Goal: Navigation & Orientation: Find specific page/section

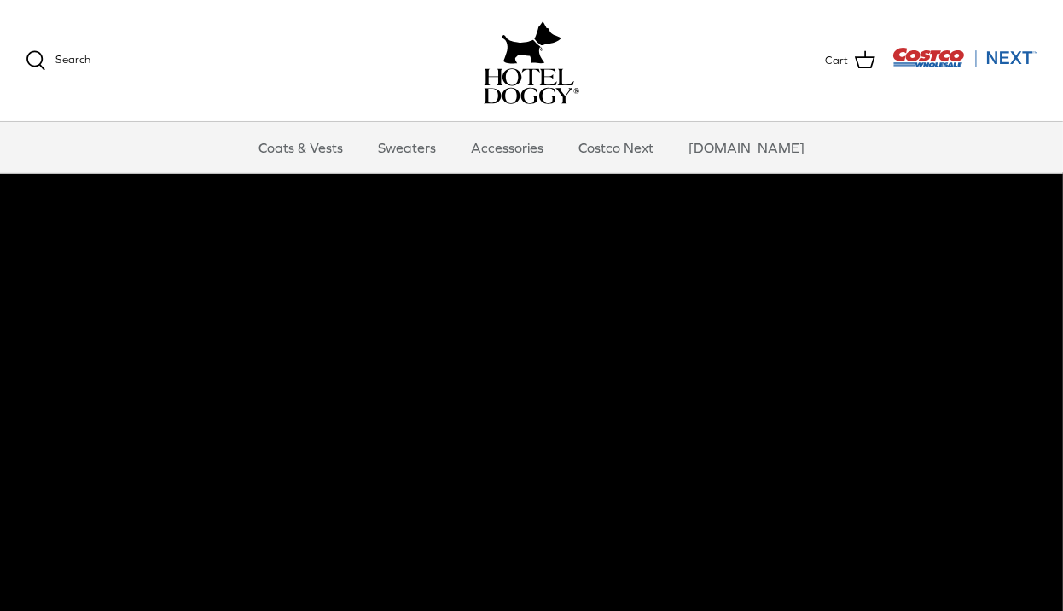
scroll to position [4, 0]
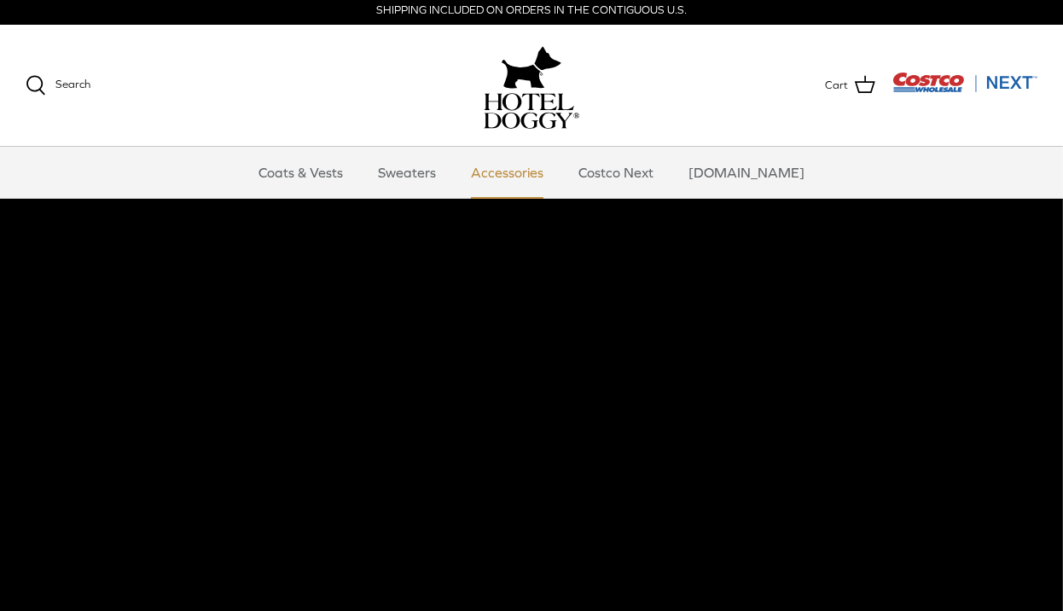
click at [534, 169] on link "Accessories" at bounding box center [507, 172] width 103 height 51
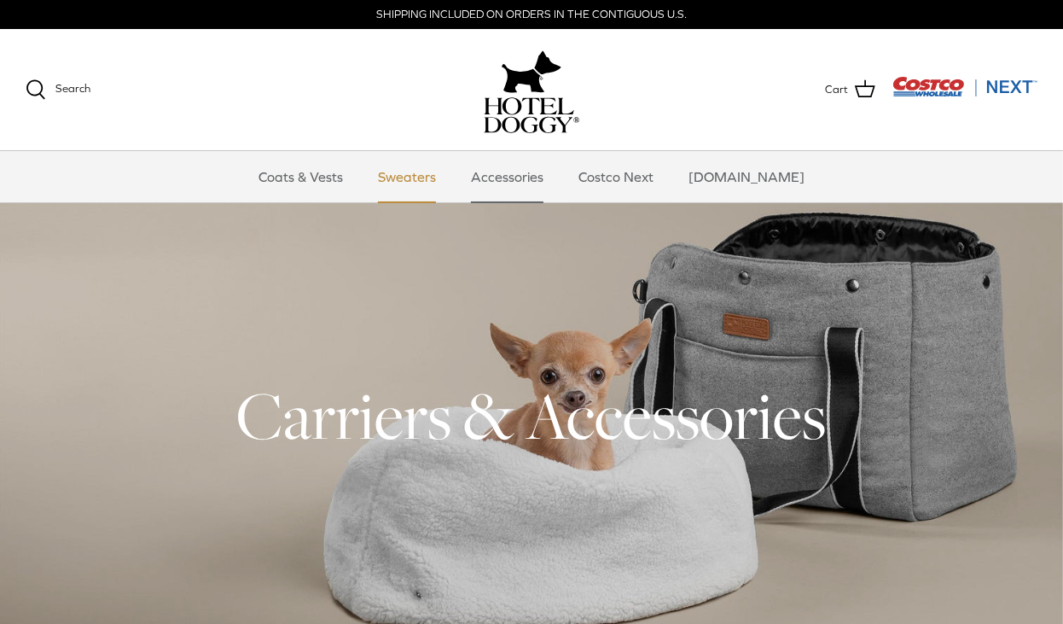
click at [439, 174] on link "Sweaters" at bounding box center [407, 176] width 89 height 51
click at [998, 87] on img "Costco Next" at bounding box center [965, 86] width 145 height 21
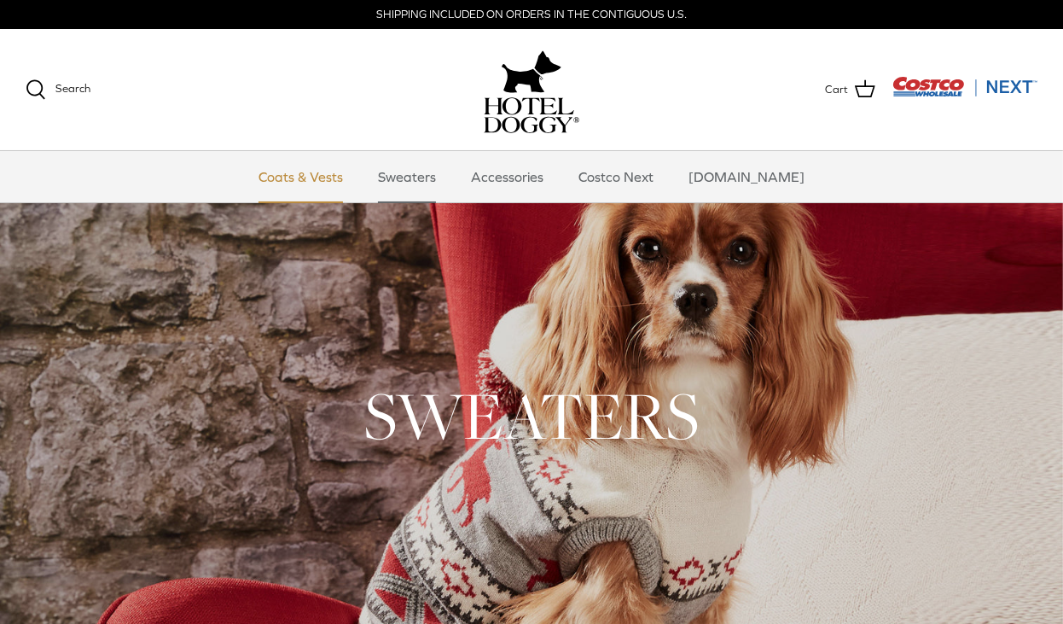
click at [323, 178] on link "Coats & Vests" at bounding box center [300, 176] width 115 height 51
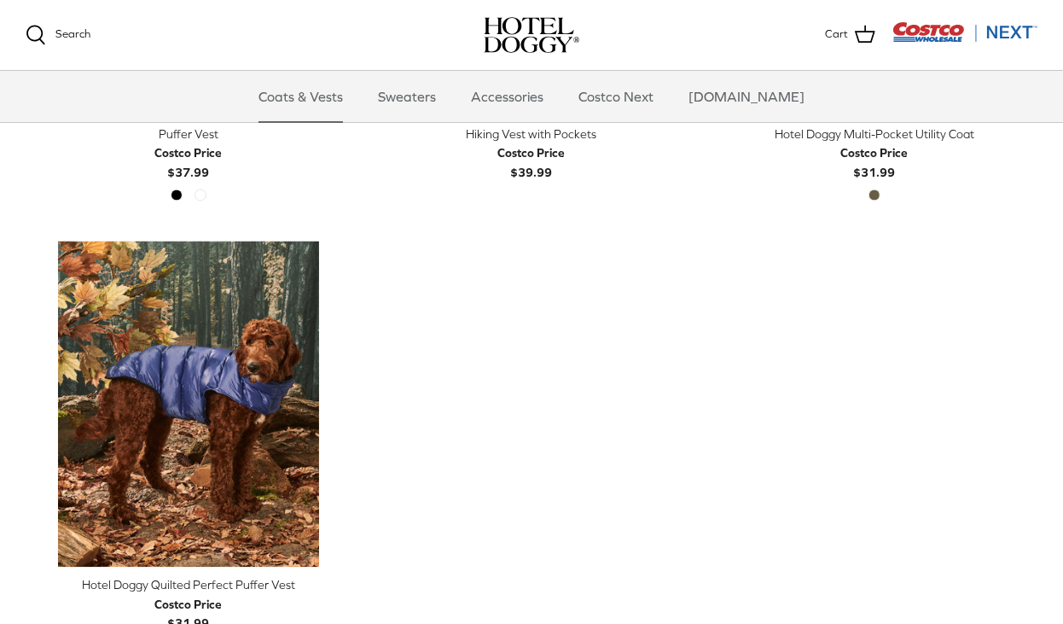
scroll to position [2730, 0]
